Goal: Communication & Community: Share content

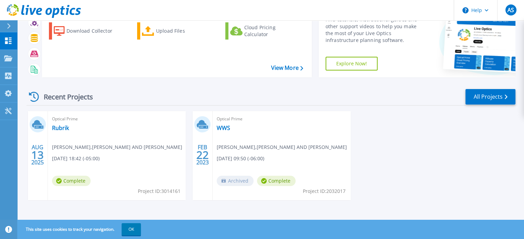
scroll to position [39, 0]
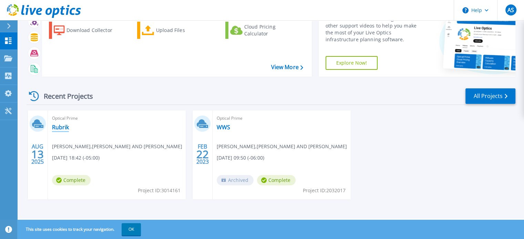
click at [61, 126] on link "Rubrik" at bounding box center [60, 127] width 17 height 7
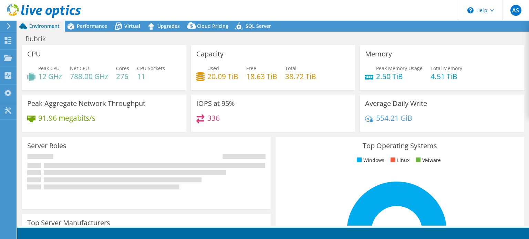
select select "USD"
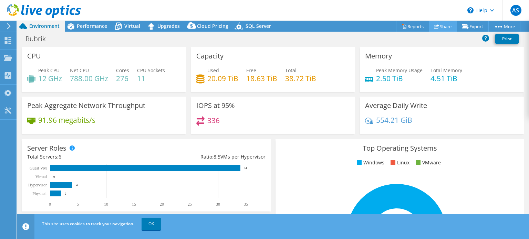
click at [440, 27] on link "Share" at bounding box center [443, 26] width 28 height 11
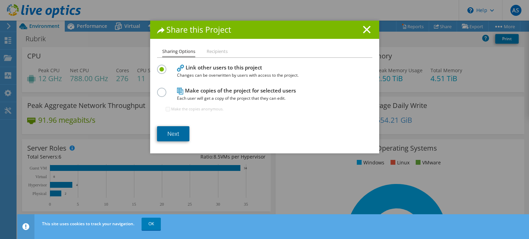
click at [170, 135] on link "Next" at bounding box center [173, 133] width 32 height 15
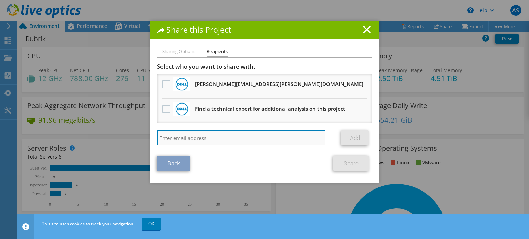
click at [172, 140] on input "search" at bounding box center [241, 138] width 169 height 15
paste input "[PERSON_NAME][EMAIL_ADDRESS][PERSON_NAME][DOMAIN_NAME]"
type input "[PERSON_NAME][EMAIL_ADDRESS][PERSON_NAME][DOMAIN_NAME]"
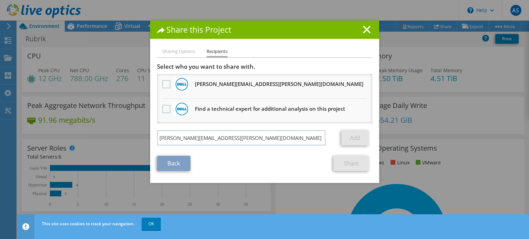
click at [351, 137] on link "Add" at bounding box center [354, 138] width 27 height 15
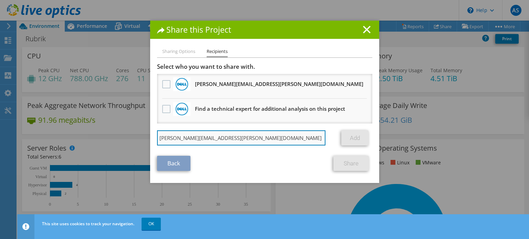
click at [247, 137] on input "[PERSON_NAME][EMAIL_ADDRESS][PERSON_NAME][DOMAIN_NAME]" at bounding box center [241, 138] width 169 height 15
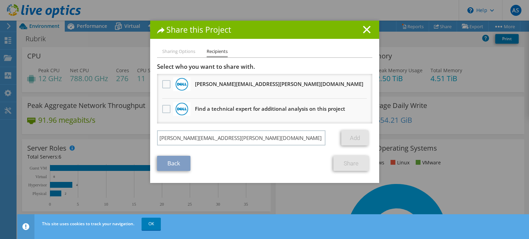
click at [351, 140] on link "Add" at bounding box center [354, 138] width 27 height 15
click at [167, 108] on label at bounding box center [167, 109] width 10 height 8
click at [0, 0] on input "checkbox" at bounding box center [0, 0] width 0 height 0
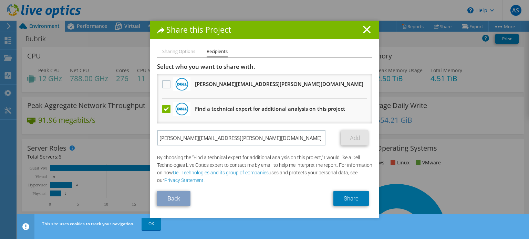
click at [164, 109] on label at bounding box center [167, 109] width 10 height 8
click at [0, 0] on input "checkbox" at bounding box center [0, 0] width 0 height 0
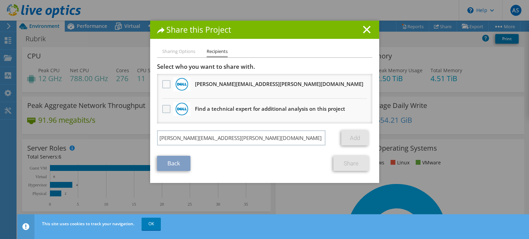
click at [165, 110] on label at bounding box center [167, 109] width 10 height 8
click at [0, 0] on input "checkbox" at bounding box center [0, 0] width 0 height 0
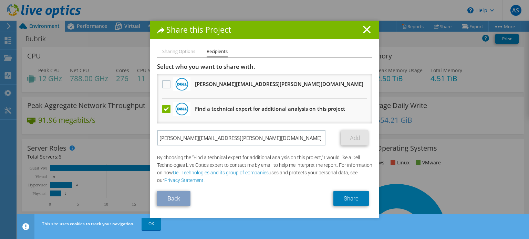
click at [350, 136] on link "Add" at bounding box center [354, 138] width 27 height 15
click at [164, 108] on label at bounding box center [167, 109] width 10 height 8
click at [0, 0] on input "checkbox" at bounding box center [0, 0] width 0 height 0
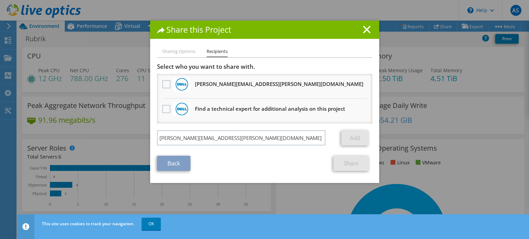
click at [177, 53] on li "Sharing Options" at bounding box center [178, 52] width 33 height 9
click at [169, 162] on link "Back" at bounding box center [173, 163] width 33 height 15
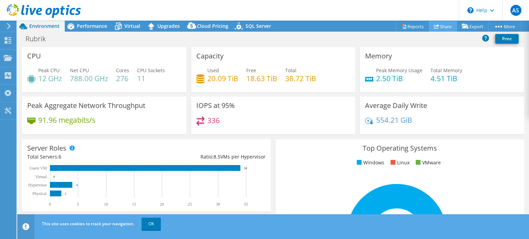
click at [439, 26] on link "Share" at bounding box center [443, 26] width 28 height 11
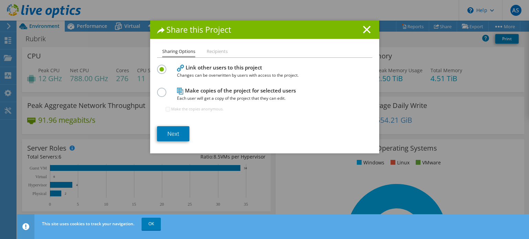
click at [159, 90] on label at bounding box center [163, 89] width 12 height 2
click at [0, 0] on input "radio" at bounding box center [0, 0] width 0 height 0
click at [172, 135] on link "Next" at bounding box center [173, 133] width 32 height 15
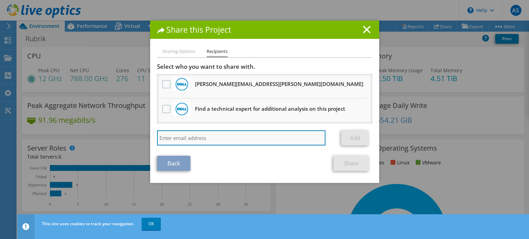
click at [177, 136] on input "search" at bounding box center [241, 138] width 169 height 15
type input "[PERSON_NAME][EMAIL_ADDRESS][PERSON_NAME][DOMAIN_NAME]"
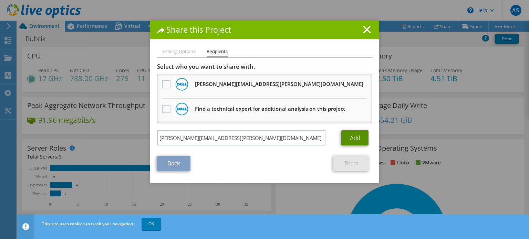
click at [348, 137] on link "Add" at bounding box center [354, 138] width 27 height 15
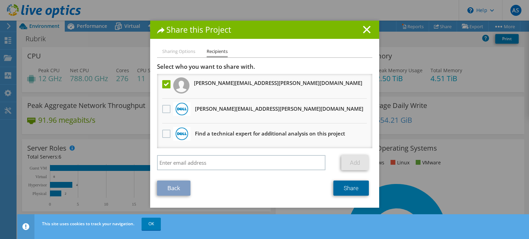
click at [347, 186] on link "Share" at bounding box center [350, 188] width 35 height 15
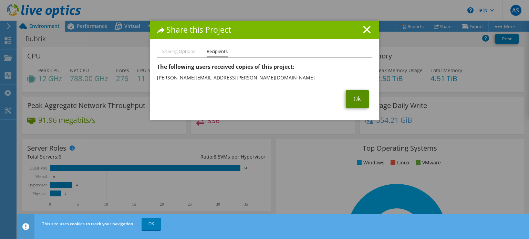
click at [357, 97] on link "Ok" at bounding box center [357, 99] width 23 height 18
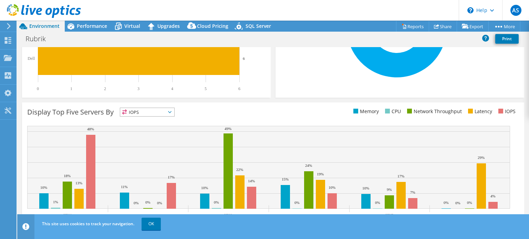
scroll to position [220, 0]
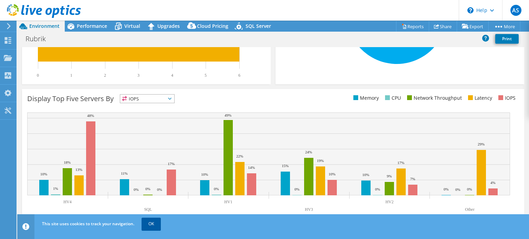
click at [150, 226] on link "OK" at bounding box center [151, 224] width 19 height 12
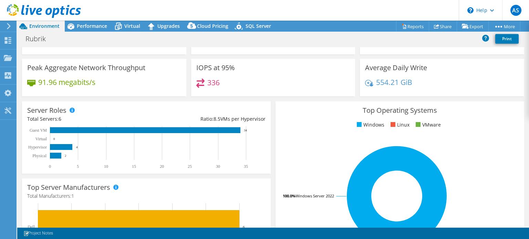
scroll to position [0, 0]
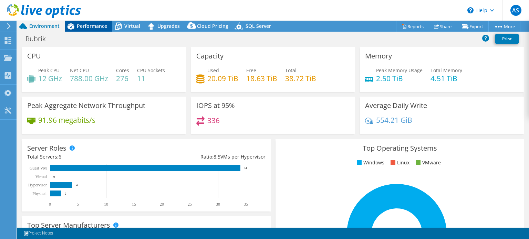
click at [83, 25] on span "Performance" at bounding box center [92, 26] width 30 height 7
